Goal: Information Seeking & Learning: Learn about a topic

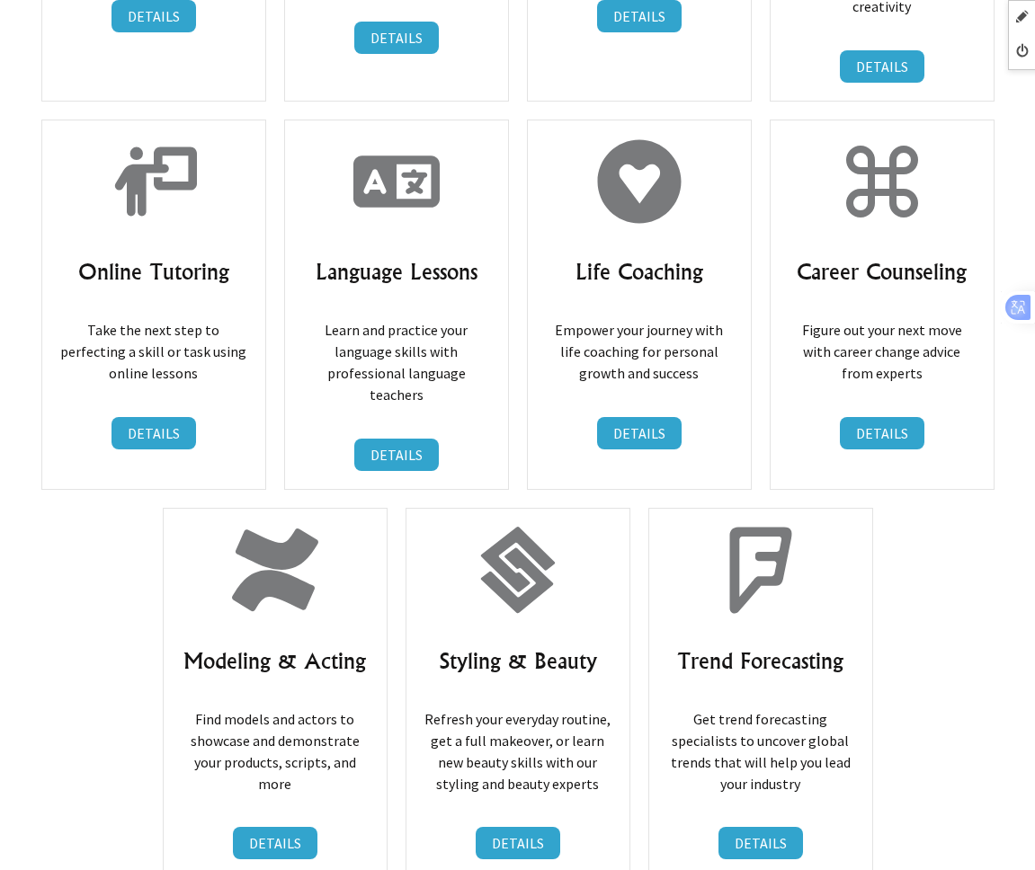
scroll to position [31940, 0]
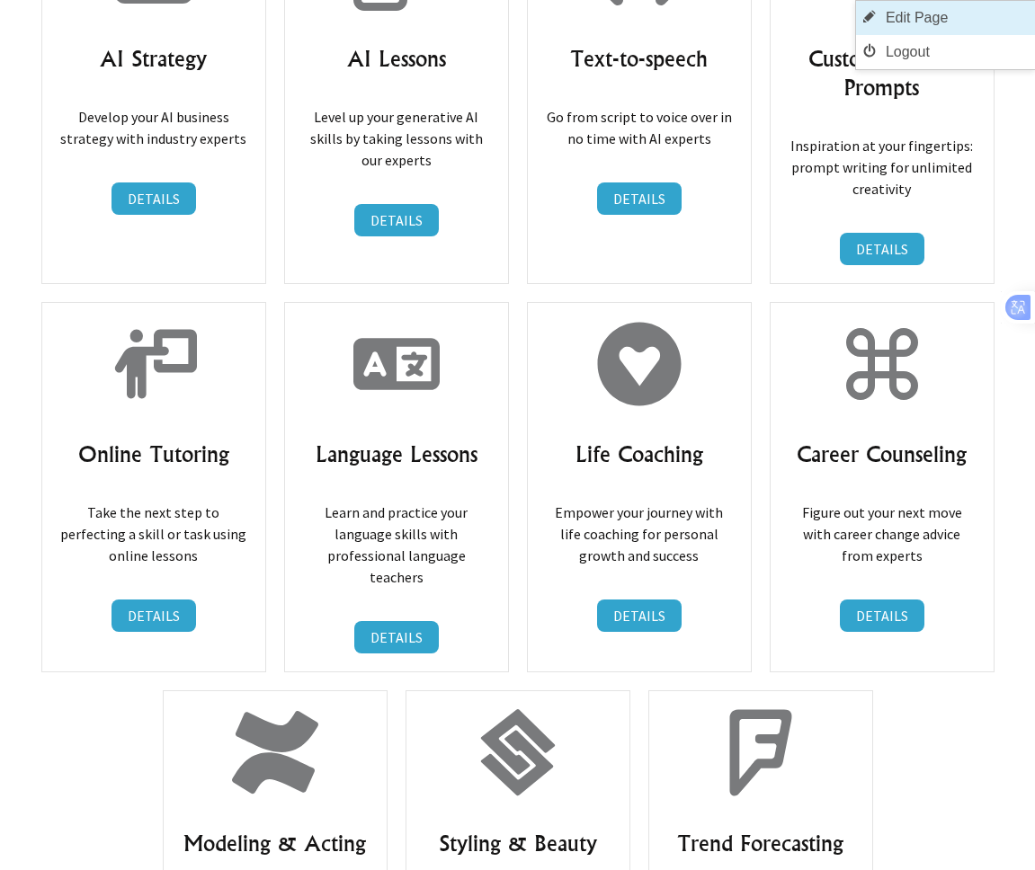
click at [920, 14] on link "Edit Page" at bounding box center [945, 18] width 179 height 34
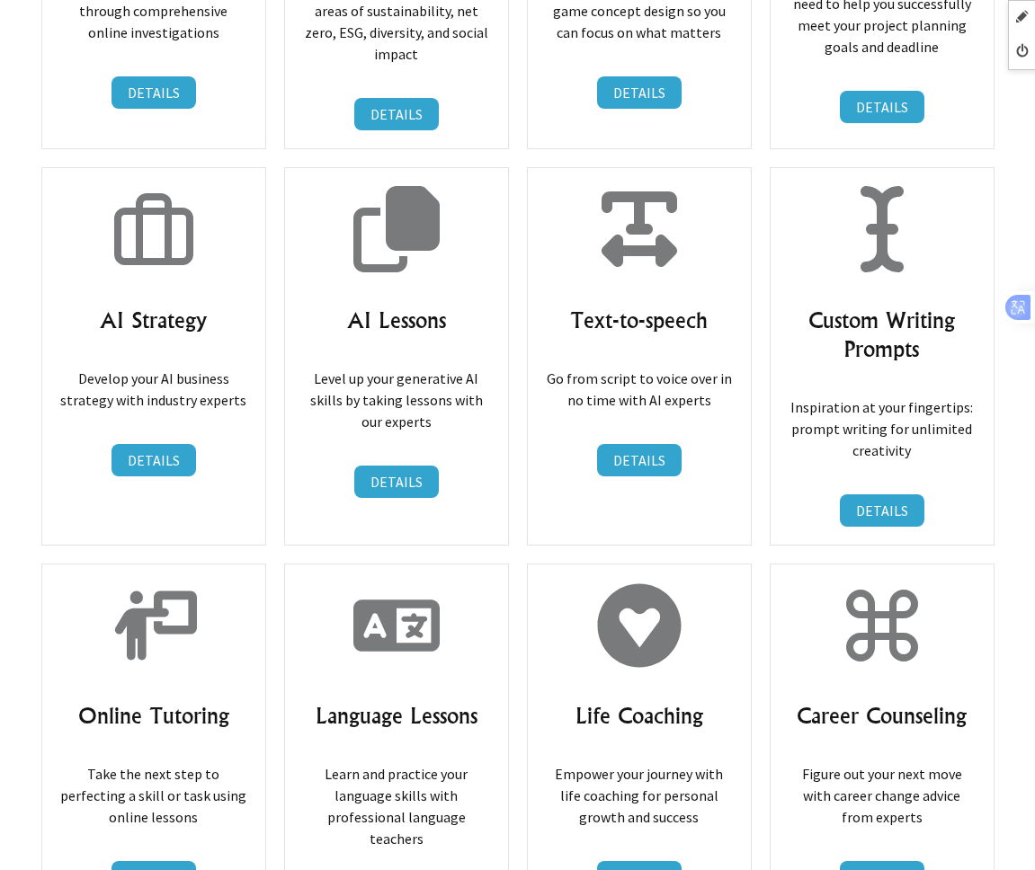
scroll to position [31689, 0]
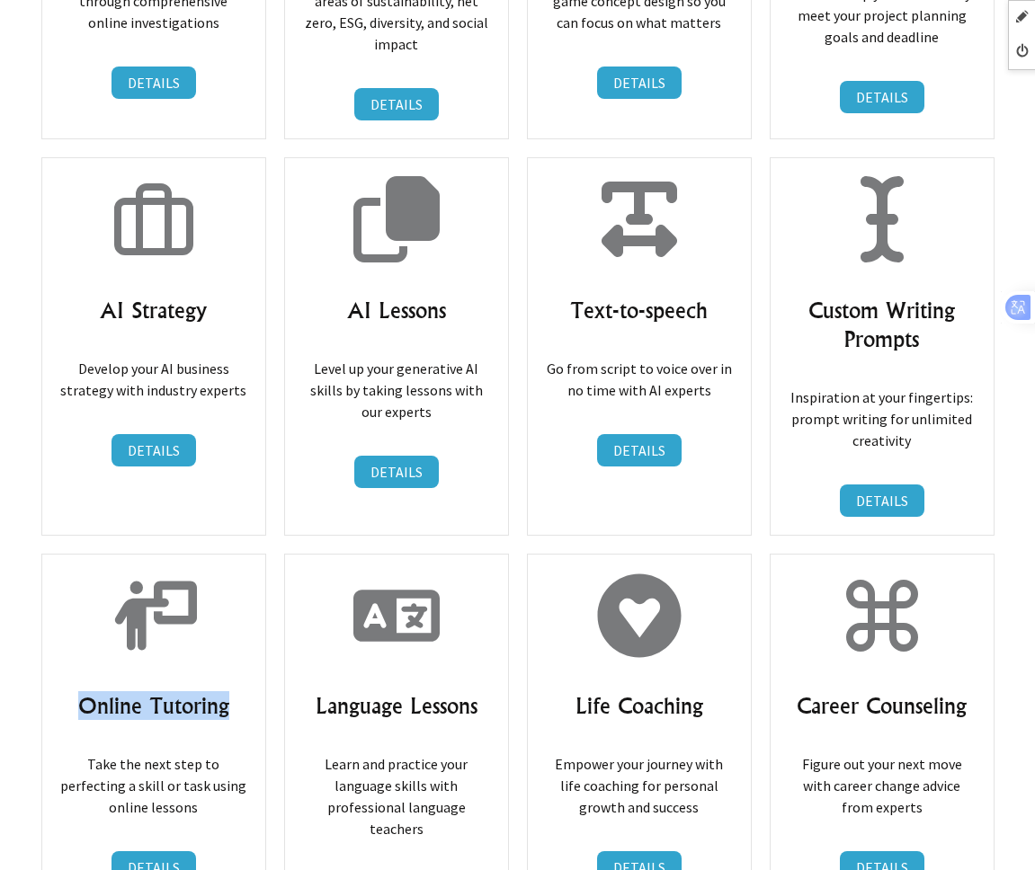
drag, startPoint x: 70, startPoint y: 397, endPoint x: 239, endPoint y: 406, distance: 169.2
click at [239, 691] on h3 "Online Tutoring" at bounding box center [153, 705] width 187 height 29
copy h3 "Online Tutoring"
drag, startPoint x: 396, startPoint y: 387, endPoint x: 335, endPoint y: 395, distance: 61.5
click at [395, 691] on h3 "Language Lessons" at bounding box center [396, 705] width 187 height 29
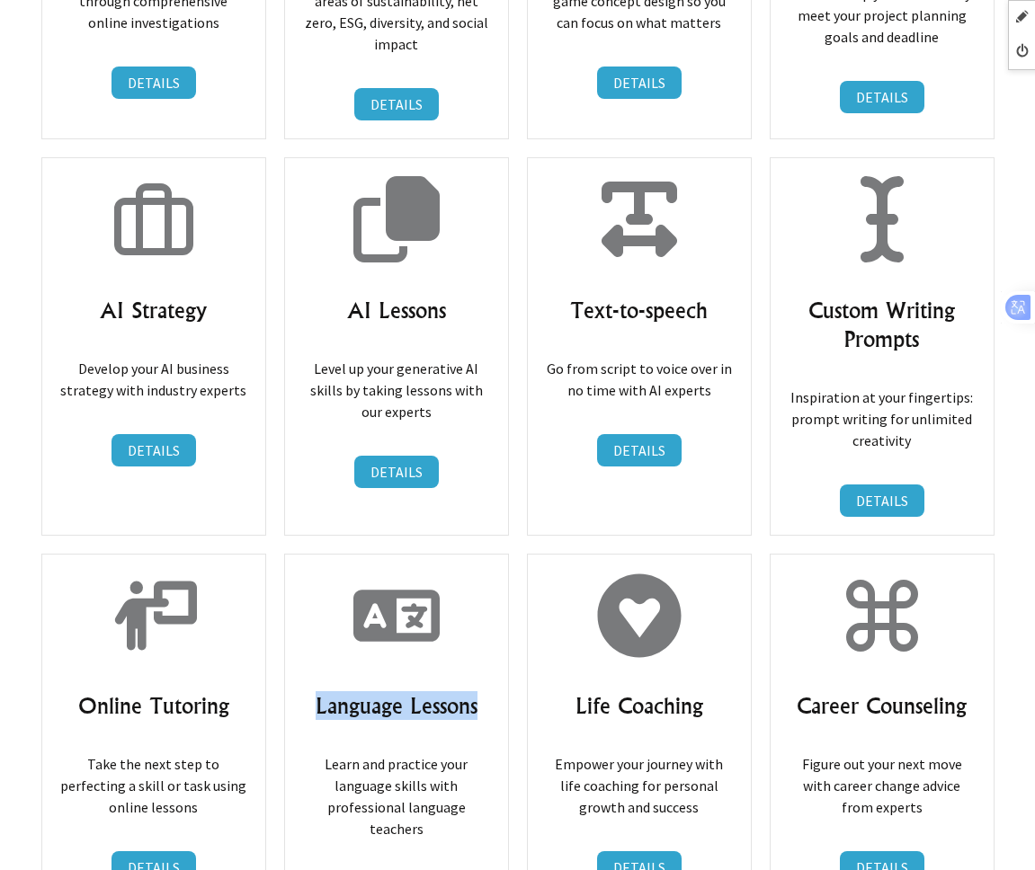
drag, startPoint x: 316, startPoint y: 400, endPoint x: 490, endPoint y: 404, distance: 173.5
click at [490, 554] on div "Language Lessons Learn and practice your language skills with professional lang…" at bounding box center [396, 739] width 225 height 370
copy h3 "Language Lessons"
drag, startPoint x: 573, startPoint y: 394, endPoint x: 740, endPoint y: 422, distance: 169.6
click at [740, 554] on div "Life Coaching Empower your journey with life coaching for personal growth and s…" at bounding box center [639, 739] width 225 height 370
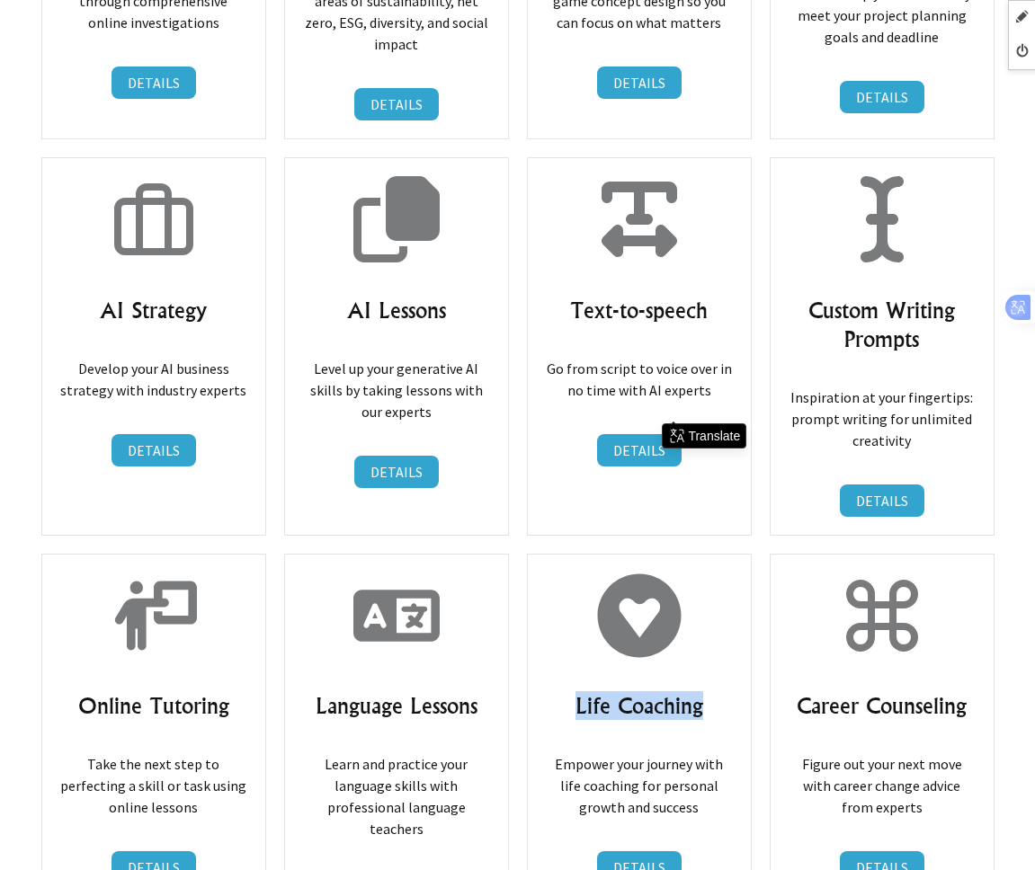
copy div "Life Coaching"
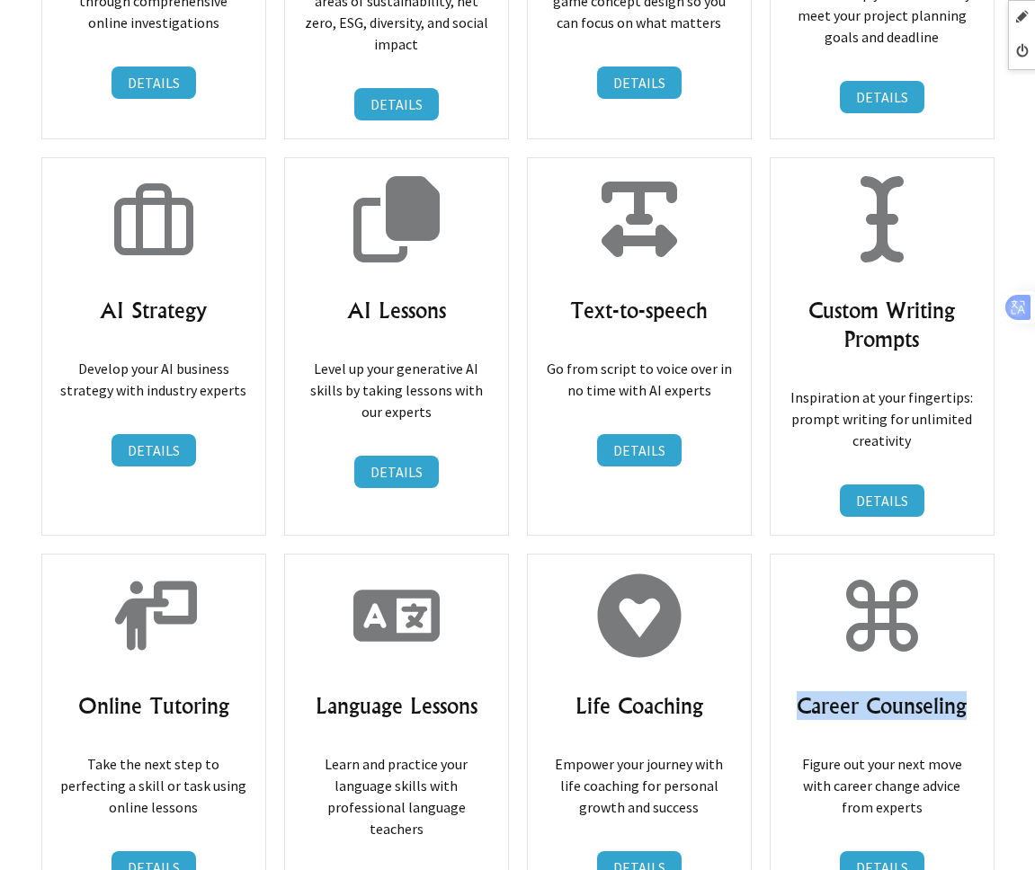
drag, startPoint x: 795, startPoint y: 403, endPoint x: 977, endPoint y: 402, distance: 181.6
click at [977, 554] on div "Career Counseling Figure out your next move with career change advice from expe…" at bounding box center [881, 739] width 225 height 370
copy h3 "Career Counseling"
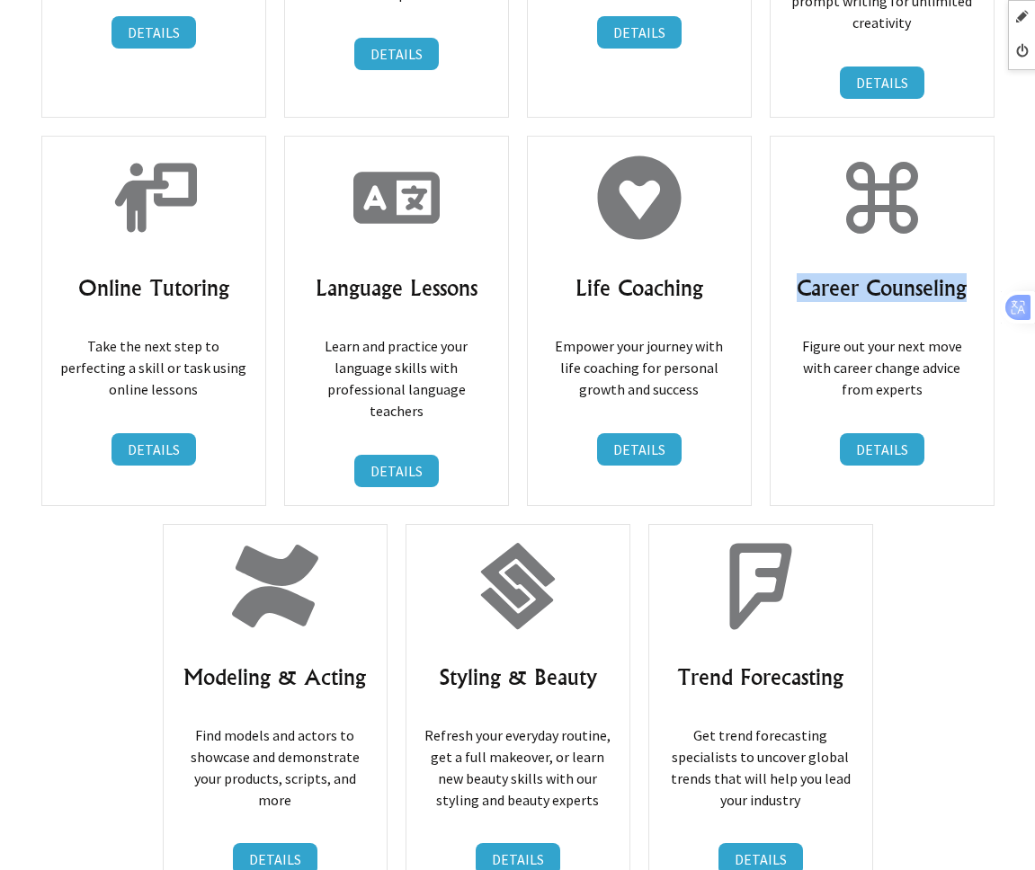
scroll to position [32138, 0]
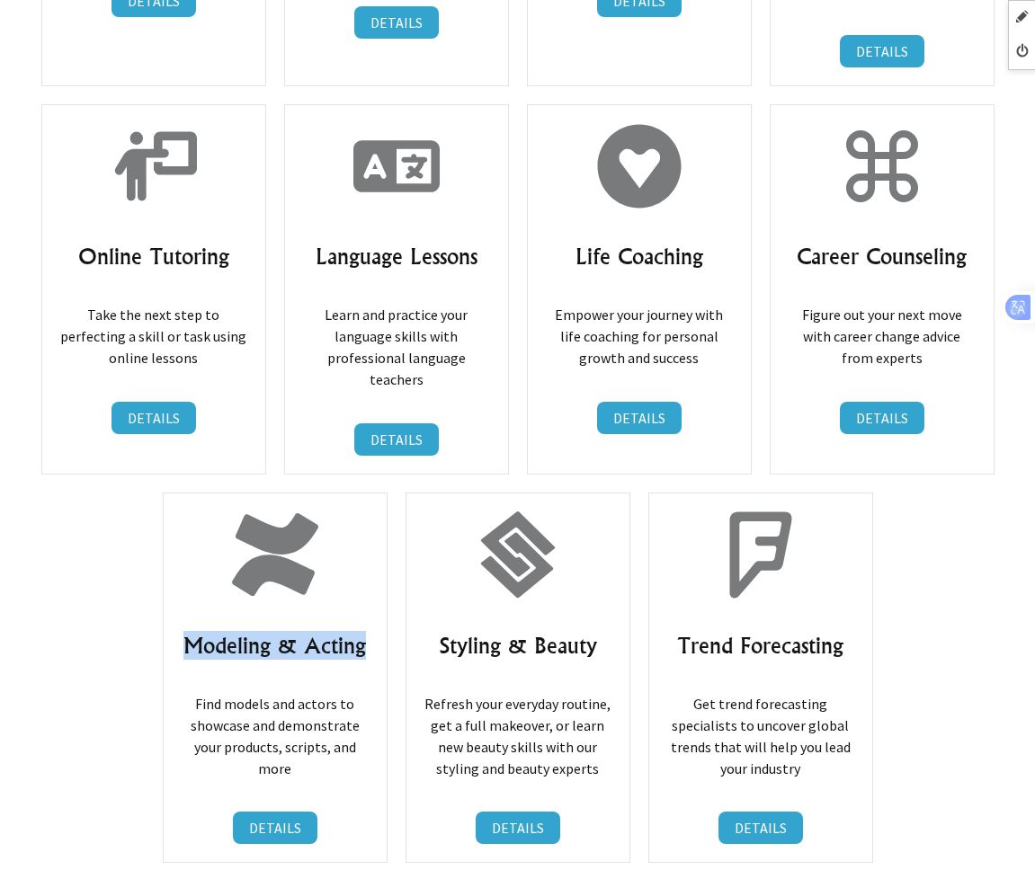
drag, startPoint x: 184, startPoint y: 319, endPoint x: 374, endPoint y: 333, distance: 190.2
click at [374, 493] on div "Modeling & Acting Find models and actors to showcase and demonstrate your produ…" at bounding box center [275, 678] width 225 height 370
copy h3 "Modeling & Acting"
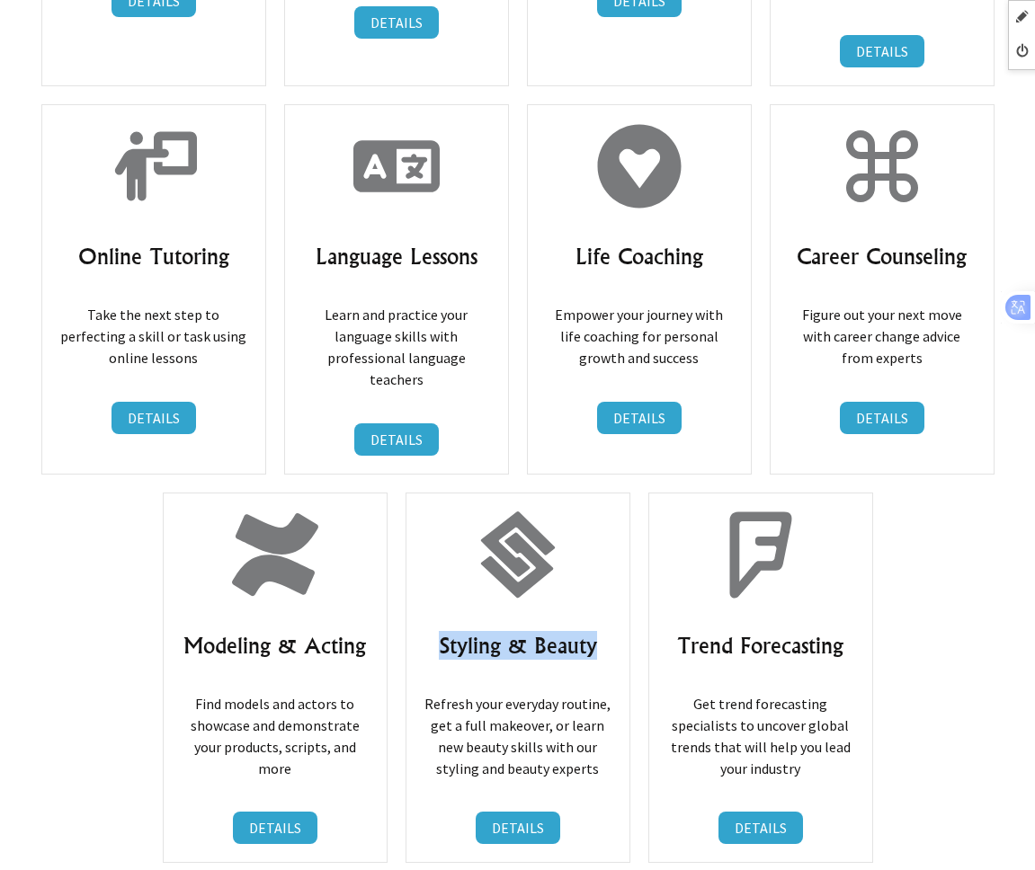
drag, startPoint x: 436, startPoint y: 316, endPoint x: 610, endPoint y: 316, distance: 174.4
click at [610, 631] on h3 "Styling & Beauty" at bounding box center [517, 645] width 187 height 29
copy h3 "Styling & Beauty"
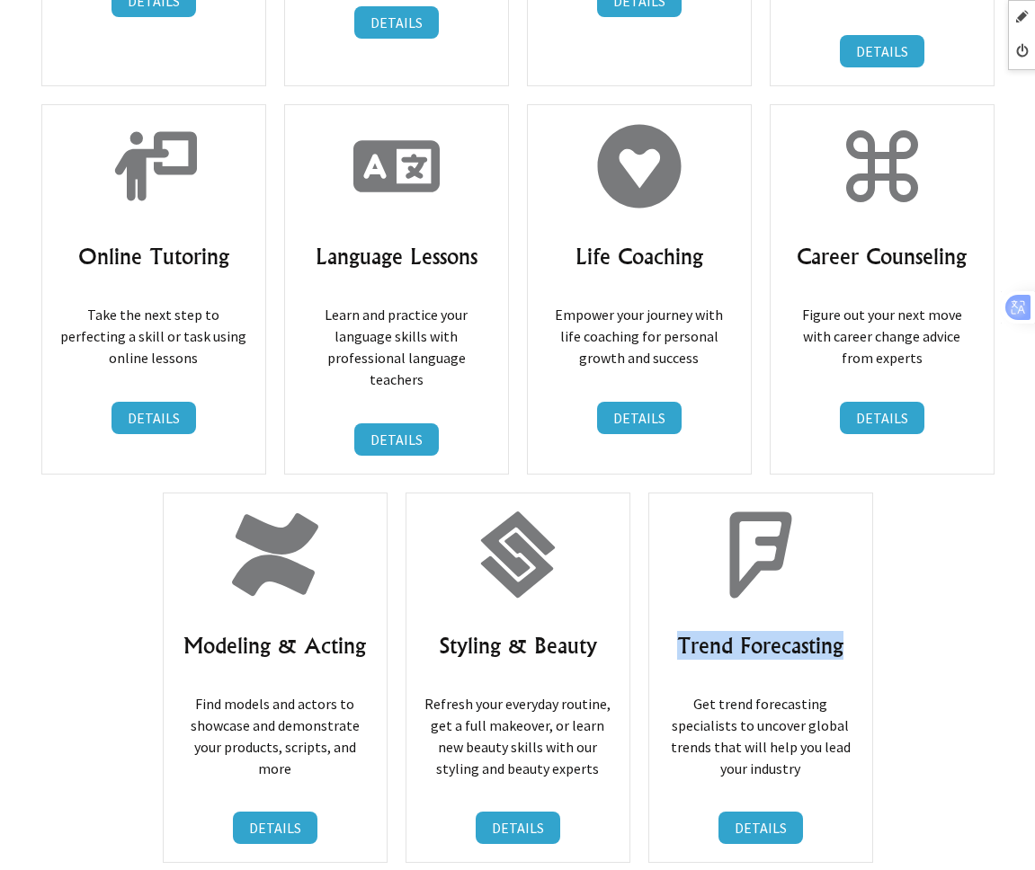
drag, startPoint x: 751, startPoint y: 316, endPoint x: 857, endPoint y: 316, distance: 105.2
click at [857, 493] on div "Trend Forecasting Get trend forecasting specialists to uncover global trends th…" at bounding box center [760, 678] width 225 height 370
copy h3 "Trend Forecasting"
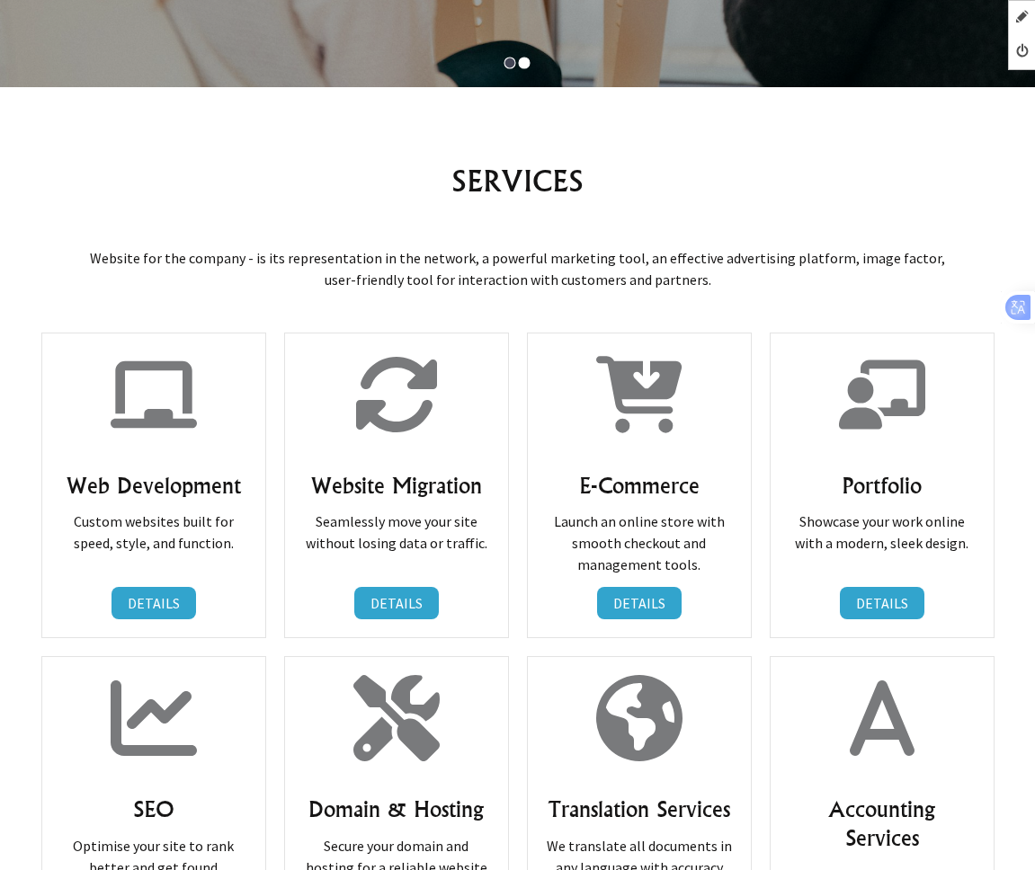
scroll to position [899, 0]
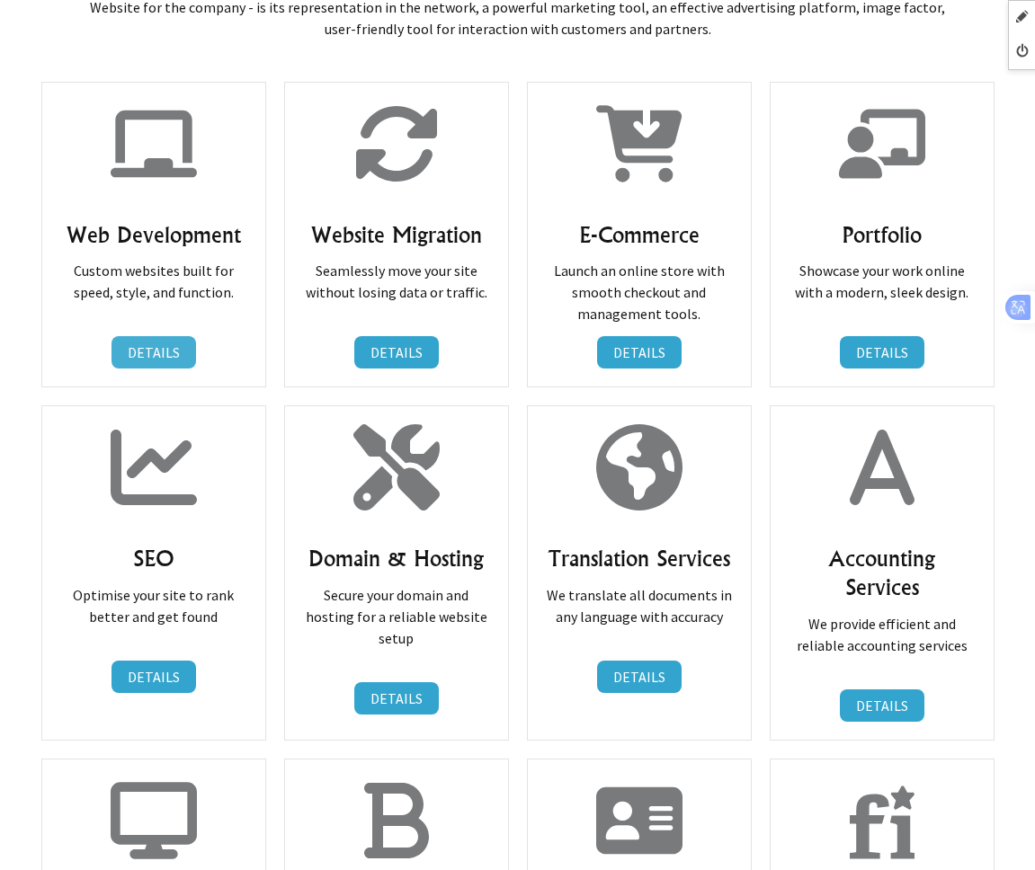
click at [166, 336] on link "DETAILS" at bounding box center [153, 352] width 84 height 32
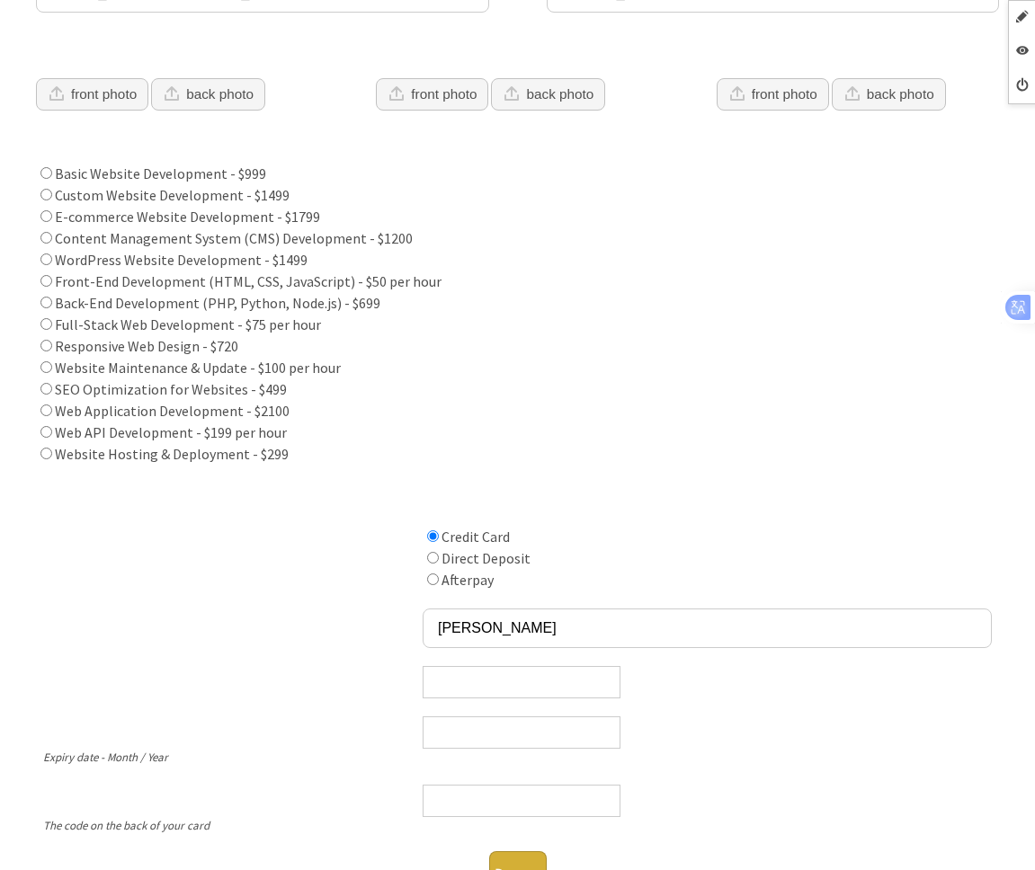
scroll to position [719, 0]
